Goal: Task Accomplishment & Management: Use online tool/utility

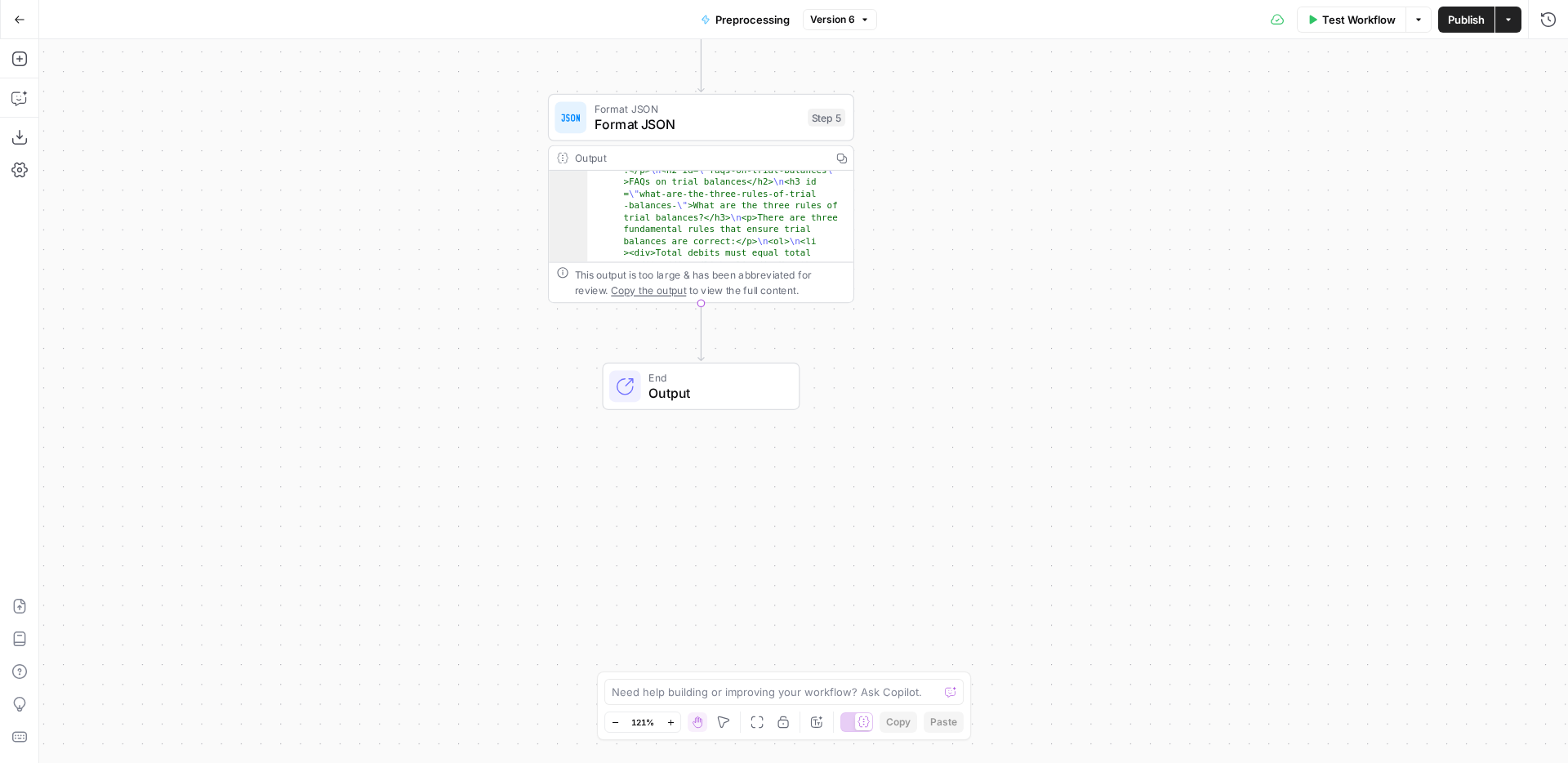
scroll to position [2005, 0]
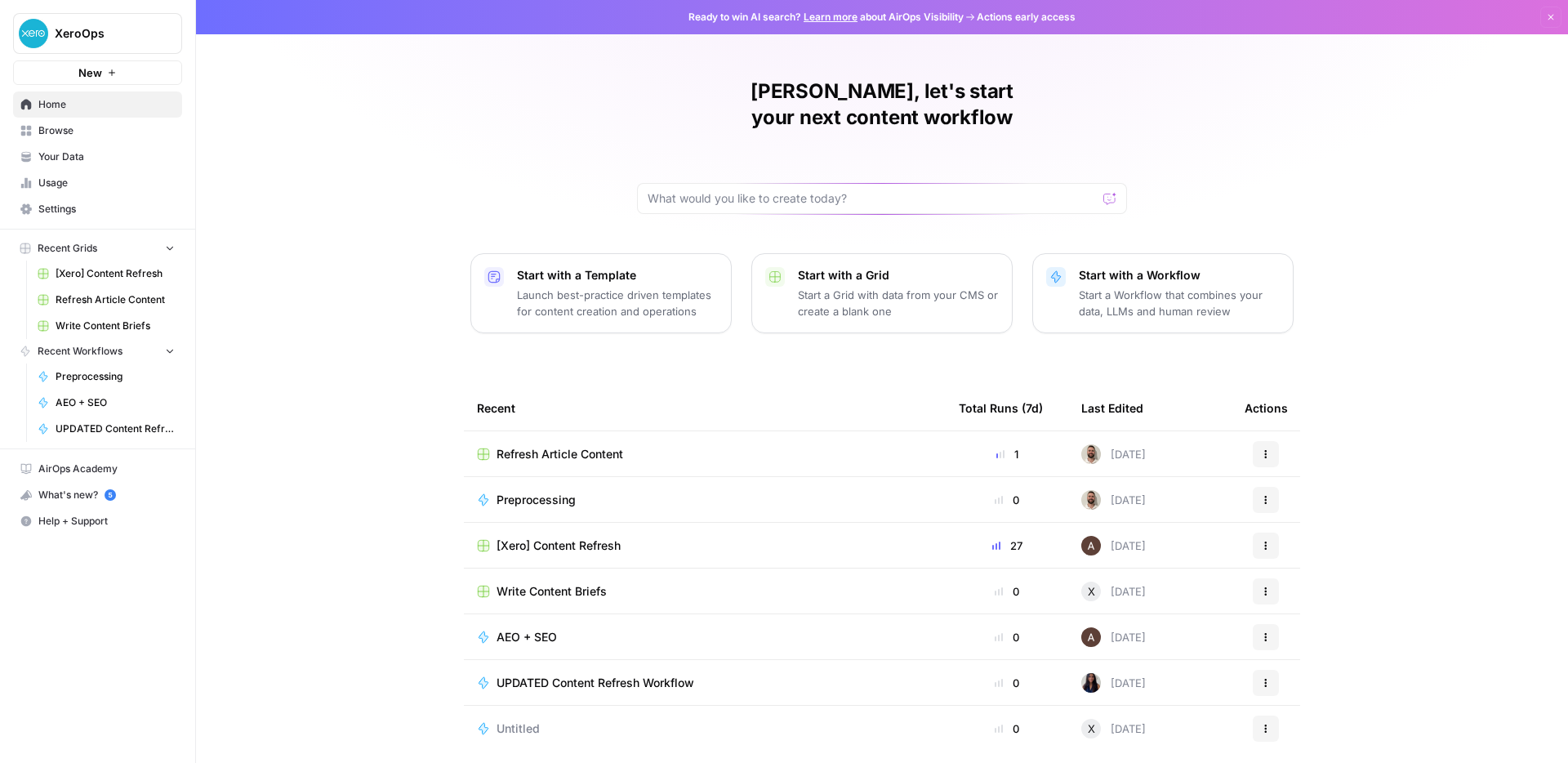
click at [111, 301] on span "Refresh Article Content" at bounding box center [115, 299] width 119 height 15
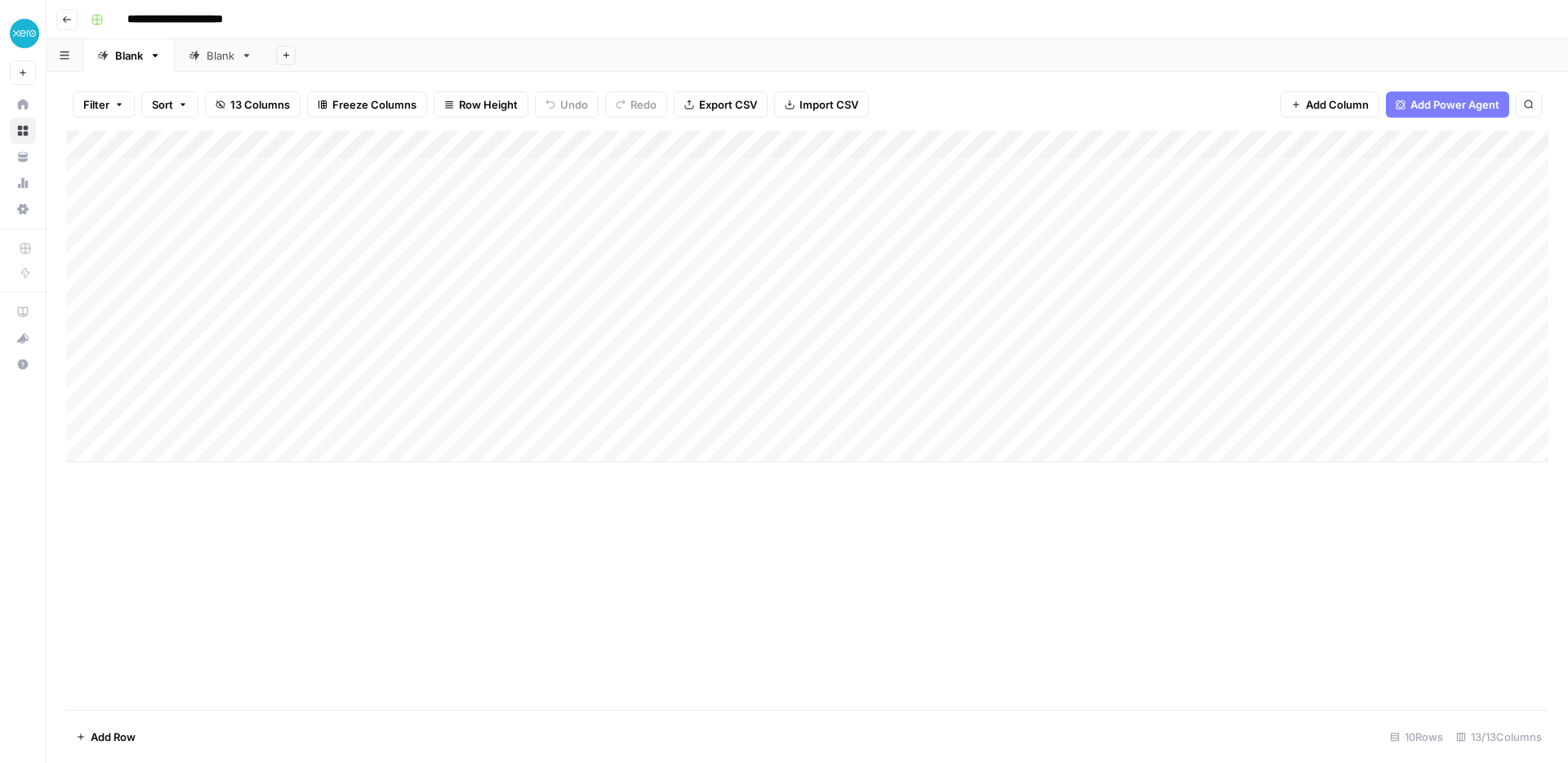
click at [206, 59] on div "Blank" at bounding box center [220, 55] width 28 height 17
